Goal: Task Accomplishment & Management: Use online tool/utility

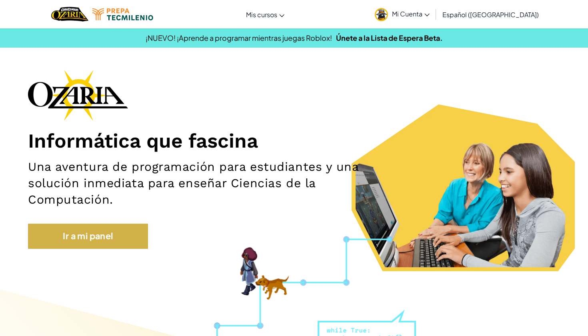
click at [72, 232] on link "Ir a mi panel" at bounding box center [88, 236] width 120 height 25
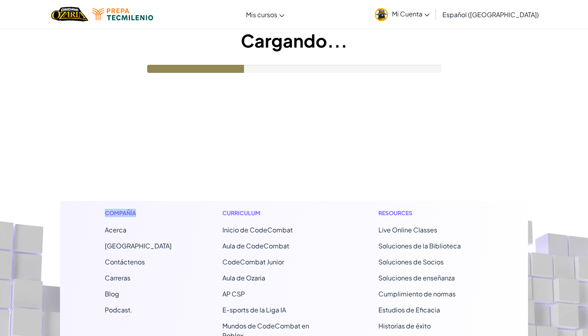
click at [72, 232] on div "Compañía Acerca Centro de Ayuda Contáctenos Carreras Blog Podcast. Curriculum I…" at bounding box center [294, 314] width 468 height 226
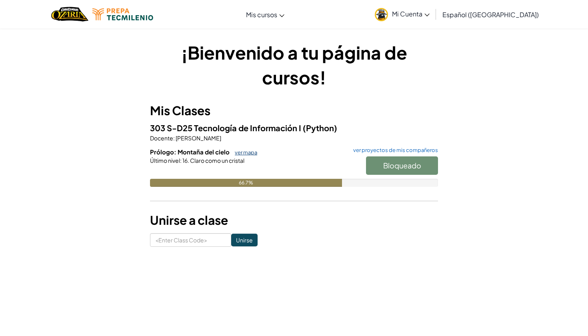
click at [241, 154] on link "ver mapa" at bounding box center [244, 152] width 26 height 6
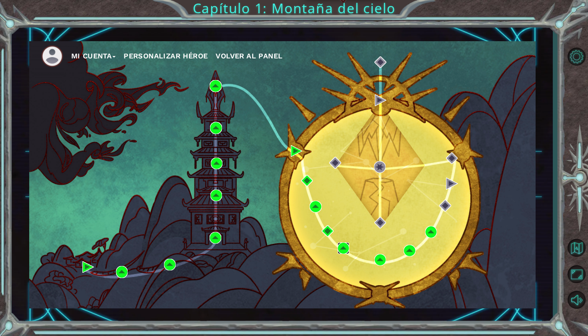
click at [347, 249] on img at bounding box center [344, 248] width 12 height 12
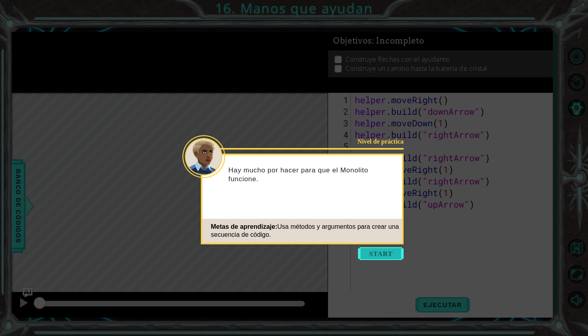
click at [384, 258] on button "Start" at bounding box center [381, 253] width 46 height 13
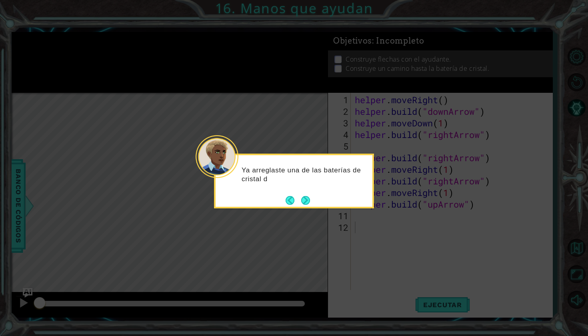
click at [312, 203] on div "Ya arreglaste una de las baterías de cristal d" at bounding box center [294, 181] width 160 height 55
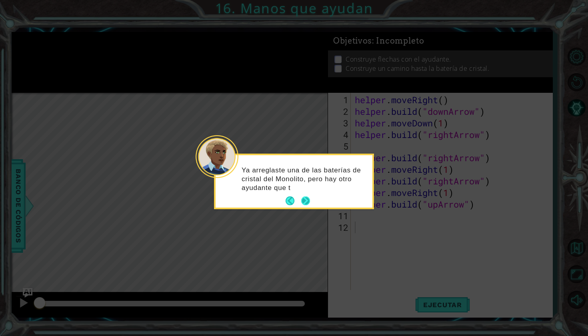
click at [304, 196] on button "Next" at bounding box center [305, 200] width 9 height 9
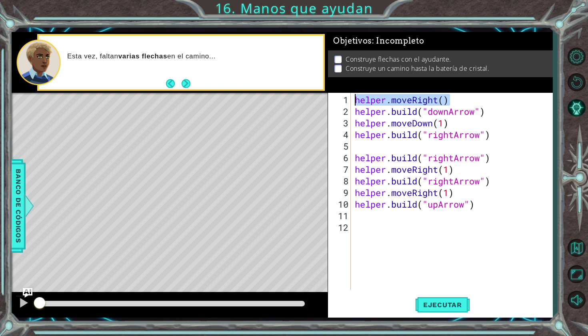
drag, startPoint x: 464, startPoint y: 98, endPoint x: 351, endPoint y: 102, distance: 113.7
click at [351, 102] on div "1 2 3 4 5 6 7 8 9 10 11 12 helper . moveRight ( ) helper . build ( "downArrow" …" at bounding box center [439, 191] width 222 height 197
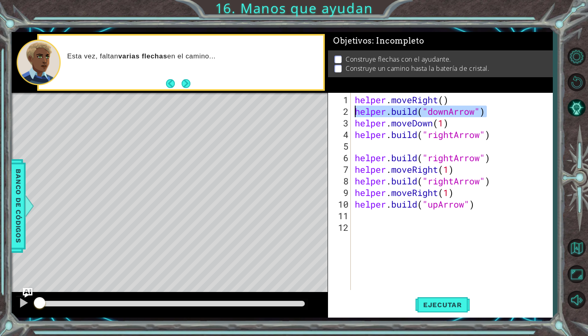
drag, startPoint x: 491, startPoint y: 114, endPoint x: 350, endPoint y: 114, distance: 140.8
click at [350, 114] on div "helper.moveRight() 1 2 3 4 5 6 7 8 9 10 11 12 helper . moveRight ( ) helper . b…" at bounding box center [439, 191] width 222 height 197
drag, startPoint x: 450, startPoint y: 125, endPoint x: 436, endPoint y: 124, distance: 14.5
click at [436, 124] on div "helper . moveRight ( ) helper . build ( "downArrow" ) helper . moveDown ( 1 ) h…" at bounding box center [453, 204] width 201 height 220
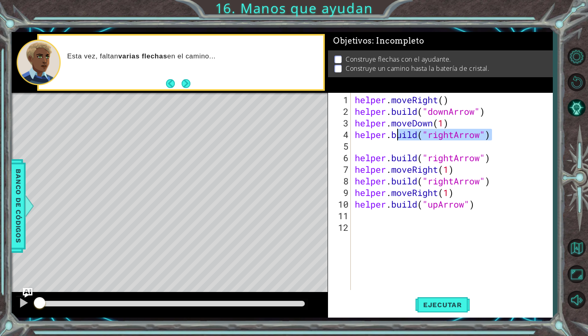
drag, startPoint x: 497, startPoint y: 137, endPoint x: 394, endPoint y: 132, distance: 102.5
click at [394, 132] on div "helper . moveRight ( ) helper . build ( "downArrow" ) helper . moveDown ( 1 ) h…" at bounding box center [453, 204] width 201 height 220
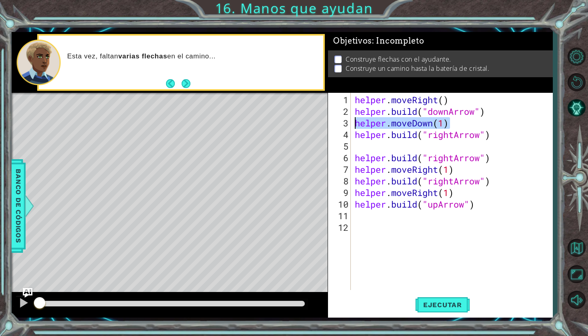
drag, startPoint x: 455, startPoint y: 122, endPoint x: 347, endPoint y: 122, distance: 108.4
click at [347, 122] on div "[DOMAIN_NAME]("rightArrow") 1 2 3 4 5 6 7 8 9 10 11 12 helper . moveRight ( ) h…" at bounding box center [439, 191] width 222 height 197
click at [385, 155] on div "helper . moveRight ( ) helper . build ( "downArrow" ) helper . moveDown ( 1 ) h…" at bounding box center [453, 204] width 201 height 220
type textarea "[DOMAIN_NAME]("rightArrow")"
click at [360, 144] on div "helper . moveRight ( ) helper . build ( "downArrow" ) helper . moveDown ( 1 ) h…" at bounding box center [453, 204] width 201 height 220
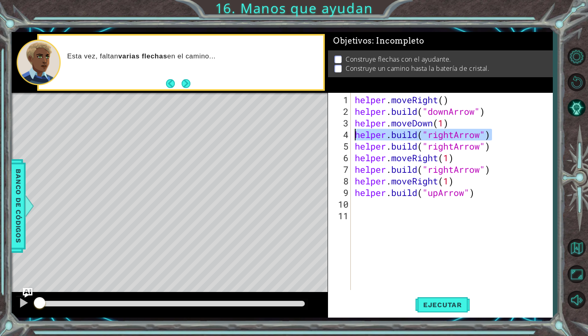
drag, startPoint x: 494, startPoint y: 137, endPoint x: 351, endPoint y: 134, distance: 142.9
click at [351, 134] on div "[DOMAIN_NAME]("rightArrow") 1 2 3 4 5 6 7 8 9 10 11 helper . moveRight ( ) help…" at bounding box center [439, 191] width 222 height 197
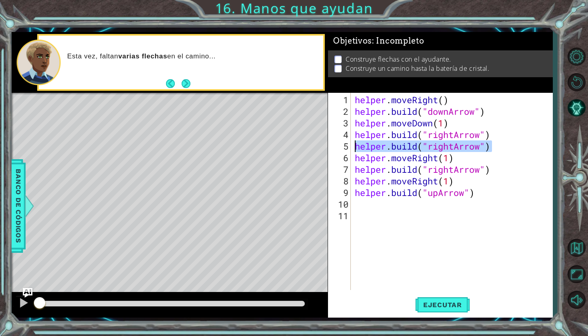
drag, startPoint x: 498, startPoint y: 150, endPoint x: 352, endPoint y: 148, distance: 146.4
click at [352, 148] on div "[DOMAIN_NAME]("rightArrow") 1 2 3 4 5 6 7 8 9 10 11 helper . moveRight ( ) help…" at bounding box center [439, 191] width 222 height 197
click at [436, 307] on span "Ejecutar" at bounding box center [442, 305] width 55 height 8
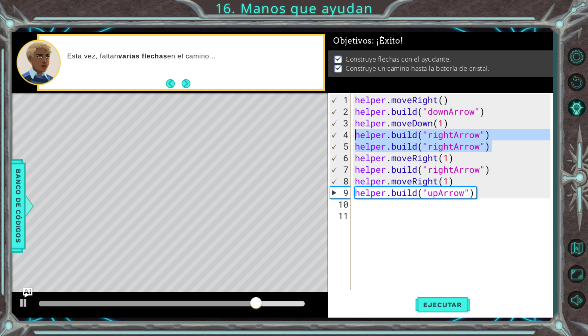
drag, startPoint x: 507, startPoint y: 142, endPoint x: 351, endPoint y: 137, distance: 156.5
click at [351, 137] on div "[DOMAIN_NAME]("rightArrow") 1 2 3 4 5 6 7 8 9 10 11 helper . moveRight ( ) help…" at bounding box center [439, 191] width 222 height 197
click at [516, 126] on div "helper . moveRight ( ) helper . build ( "downArrow" ) helper . moveDown ( 1 ) h…" at bounding box center [453, 204] width 201 height 220
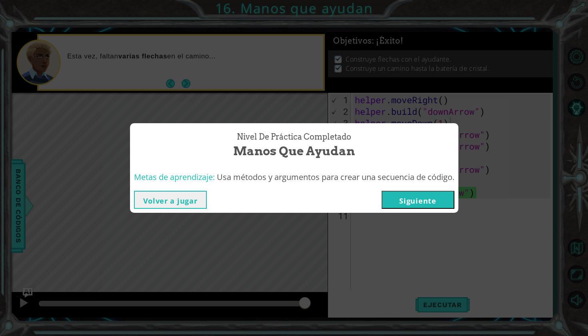
click at [511, 136] on div "Nivel de práctica Completado Manos que ayudan Metas de aprendizaje: Usa métodos…" at bounding box center [294, 168] width 588 height 336
click at [178, 199] on button "Volver a jugar" at bounding box center [170, 200] width 73 height 18
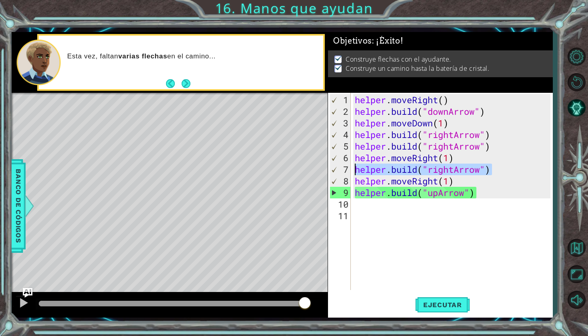
drag, startPoint x: 495, startPoint y: 171, endPoint x: 355, endPoint y: 171, distance: 139.2
click at [355, 171] on div "helper . moveRight ( ) helper . build ( "downArrow" ) helper . moveDown ( 1 ) h…" at bounding box center [453, 204] width 201 height 220
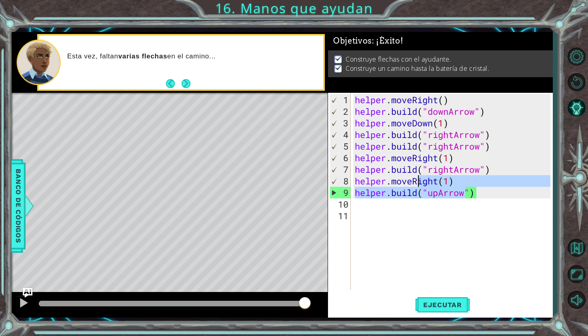
drag, startPoint x: 464, startPoint y: 188, endPoint x: 417, endPoint y: 173, distance: 49.0
click at [417, 177] on div "helper . moveRight ( ) helper . build ( "downArrow" ) helper . moveDown ( 1 ) h…" at bounding box center [453, 204] width 201 height 220
type textarea "helper.moveRight(1) [DOMAIN_NAME]("upArrow")"
click at [487, 201] on div "helper . moveRight ( ) helper . build ( "downArrow" ) helper . moveDown ( 1 ) h…" at bounding box center [453, 204] width 201 height 220
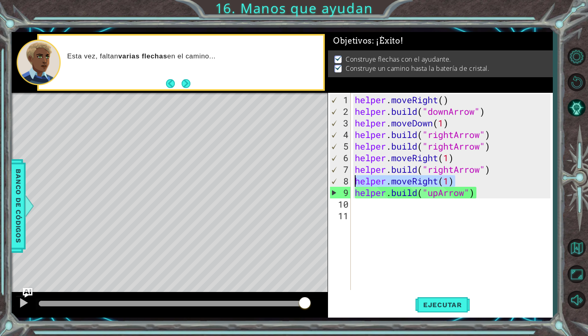
drag, startPoint x: 459, startPoint y: 182, endPoint x: 354, endPoint y: 180, distance: 105.6
click at [354, 180] on div "helper . moveRight ( ) helper . build ( "downArrow" ) helper . moveDown ( 1 ) h…" at bounding box center [453, 204] width 201 height 220
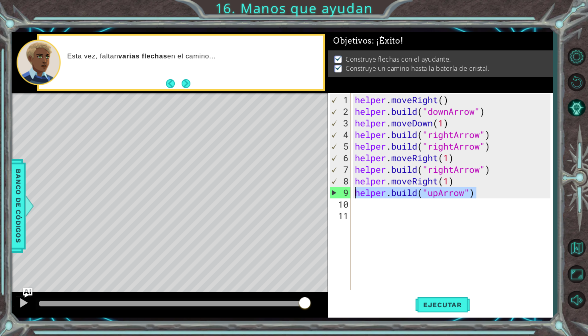
drag, startPoint x: 478, startPoint y: 195, endPoint x: 352, endPoint y: 190, distance: 125.7
click at [352, 190] on div "helper.moveRight(1) 1 2 3 4 5 6 7 8 9 10 11 helper . moveRight ( ) helper . bui…" at bounding box center [439, 191] width 222 height 197
type textarea "[DOMAIN_NAME]("upArrow")"
